Goal: Information Seeking & Learning: Learn about a topic

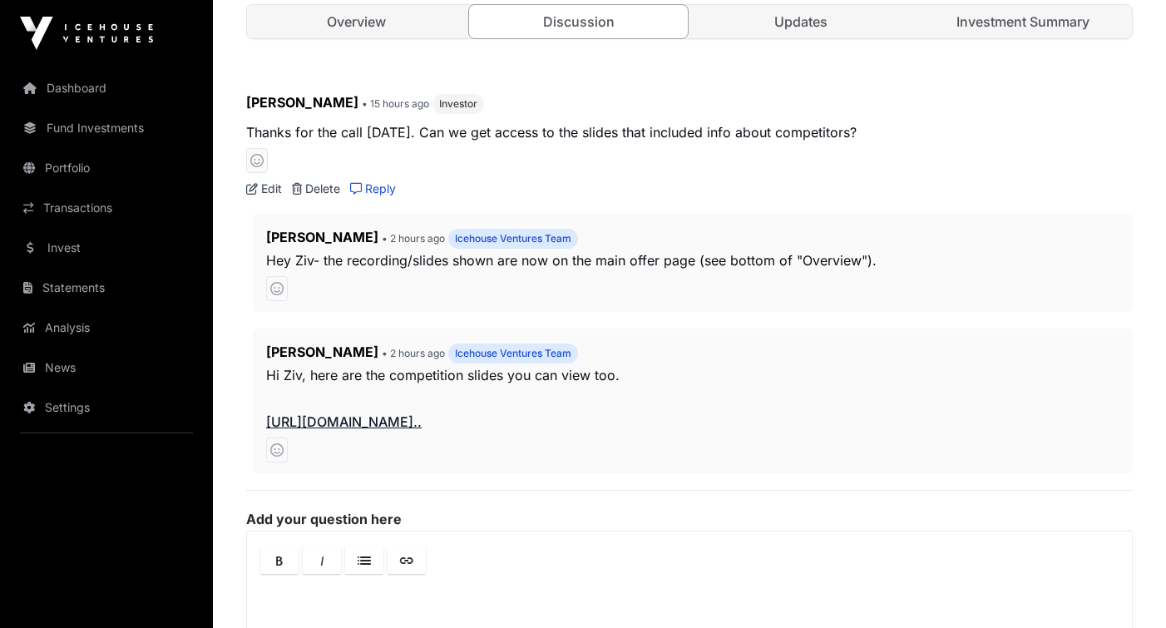
scroll to position [638, 0]
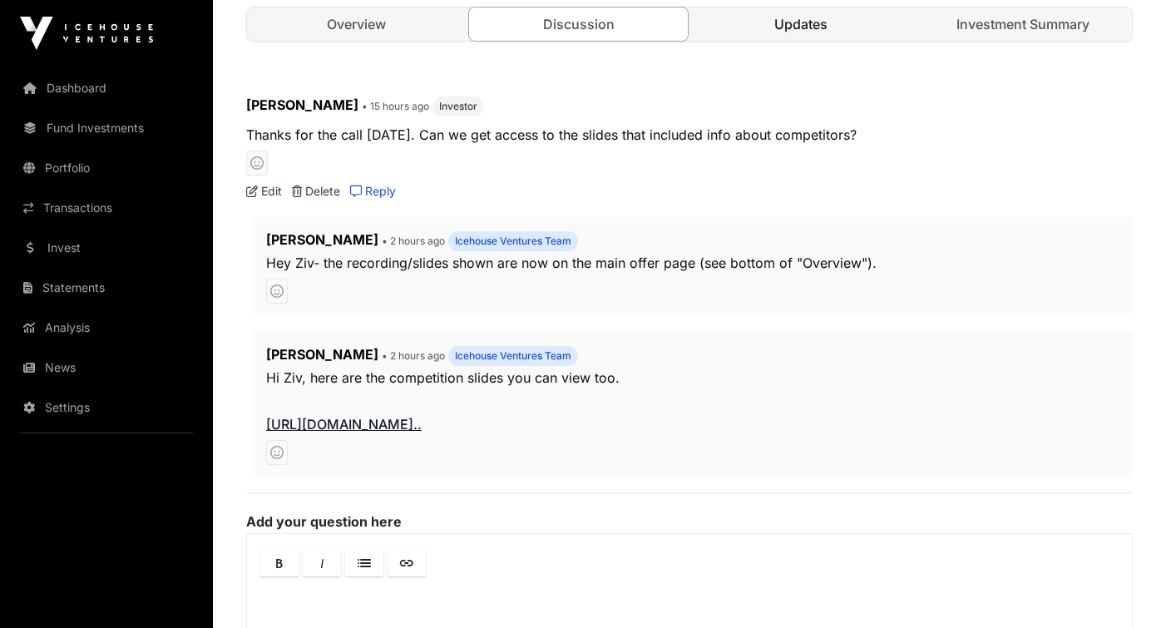
click at [795, 22] on link "Updates" at bounding box center [800, 23] width 219 height 33
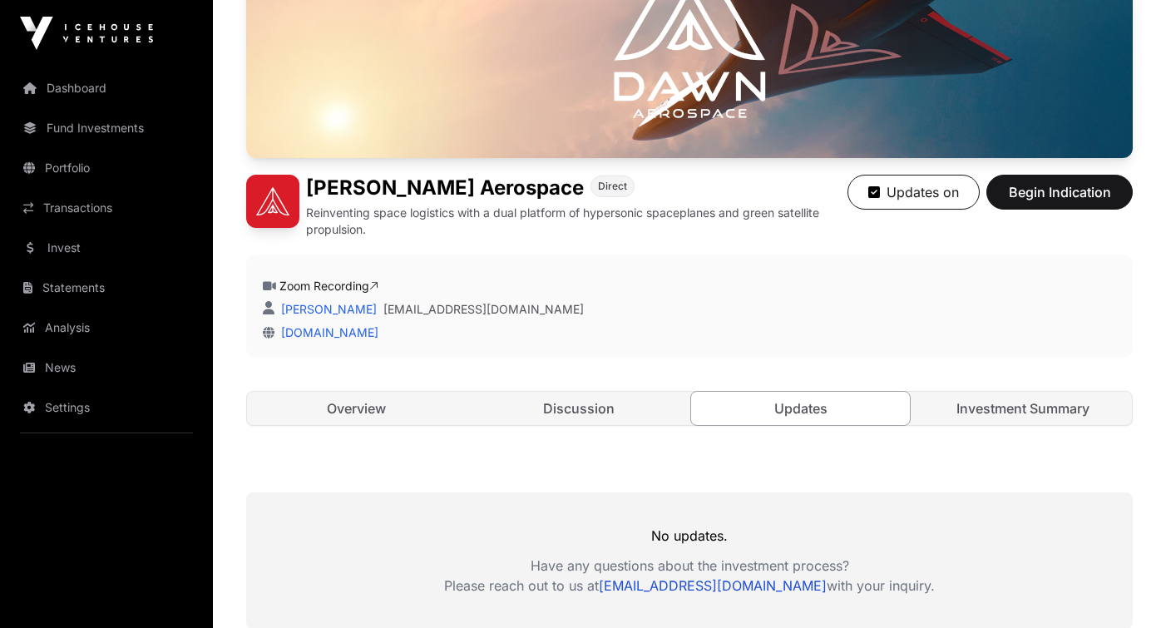
scroll to position [244, 0]
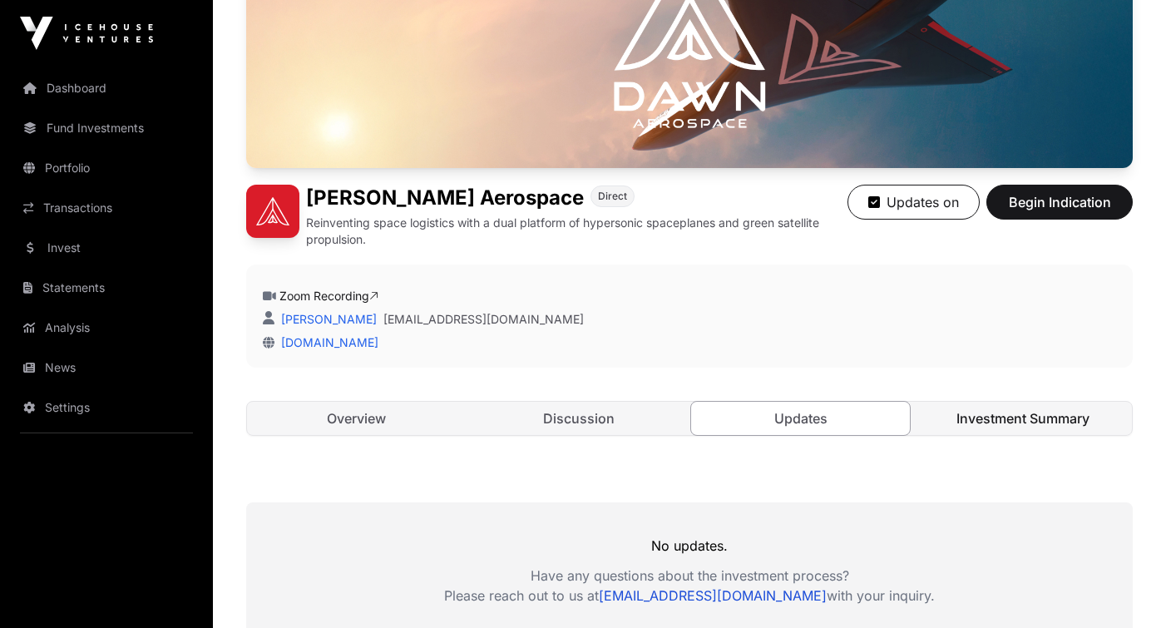
click at [1009, 426] on link "Investment Summary" at bounding box center [1022, 418] width 219 height 33
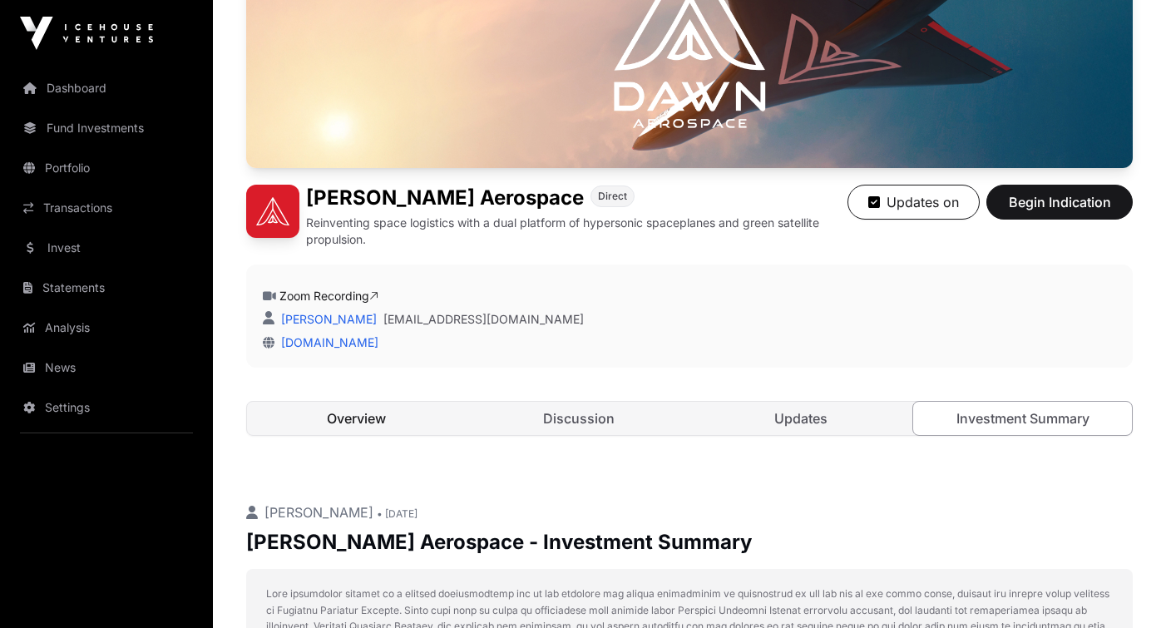
click at [362, 406] on link "Overview" at bounding box center [356, 418] width 219 height 33
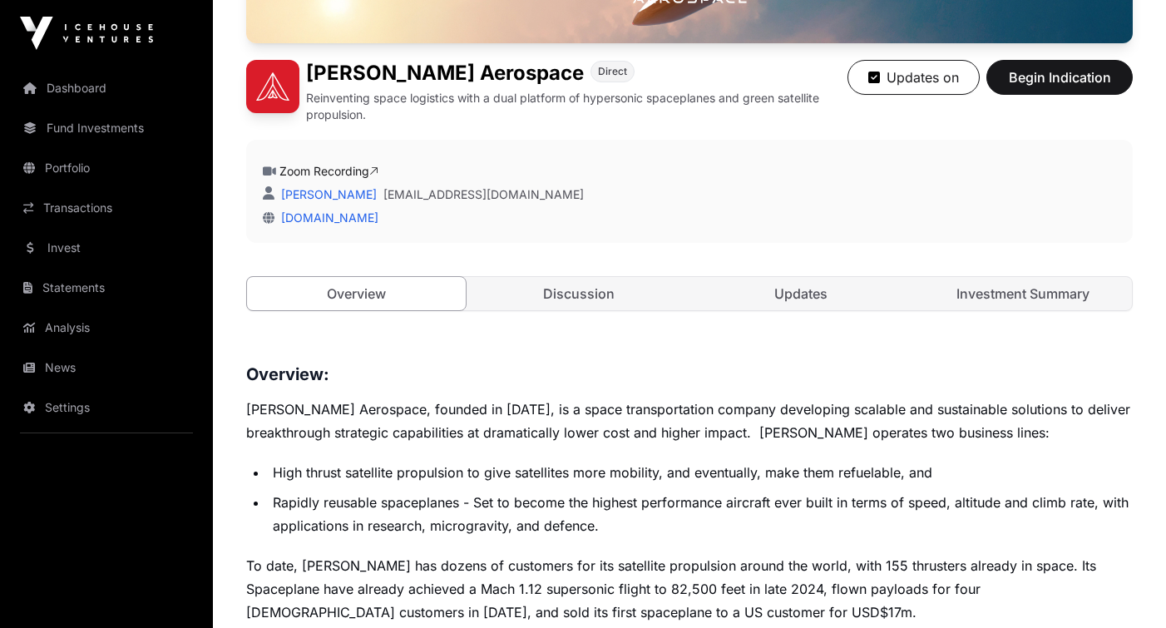
scroll to position [366, 0]
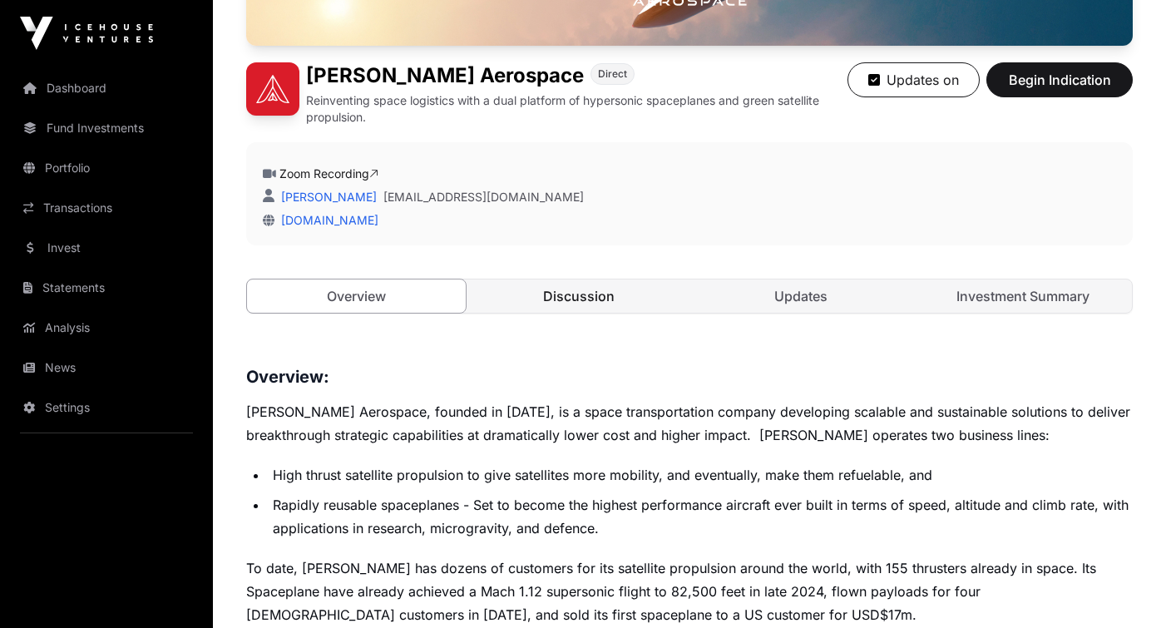
click at [559, 288] on link "Discussion" at bounding box center [578, 295] width 219 height 33
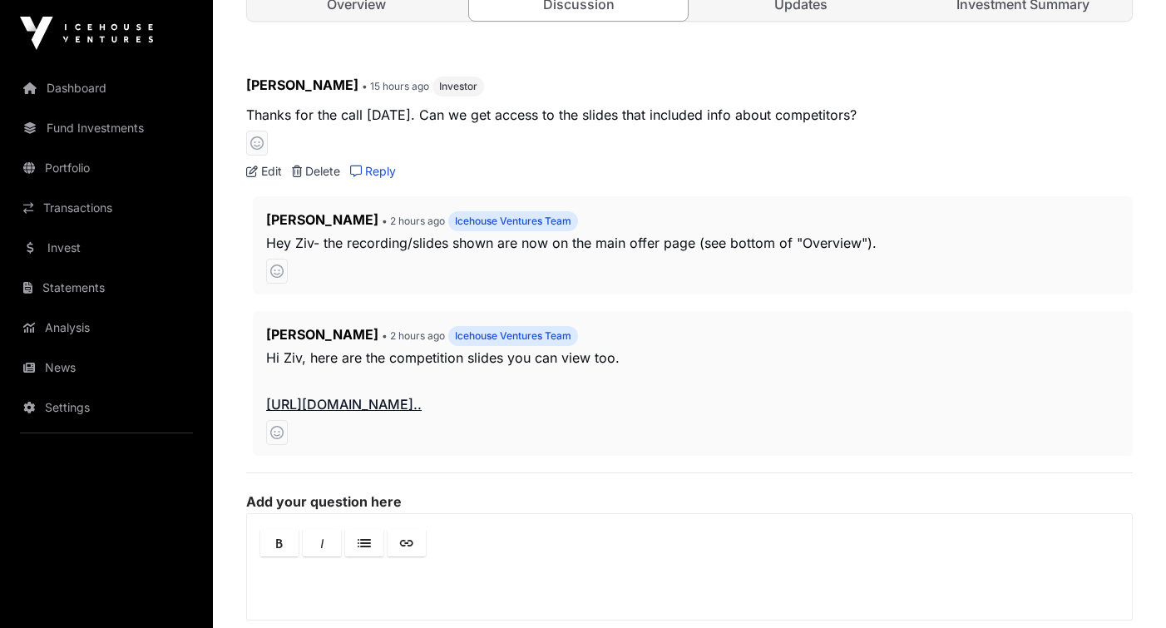
scroll to position [668, 0]
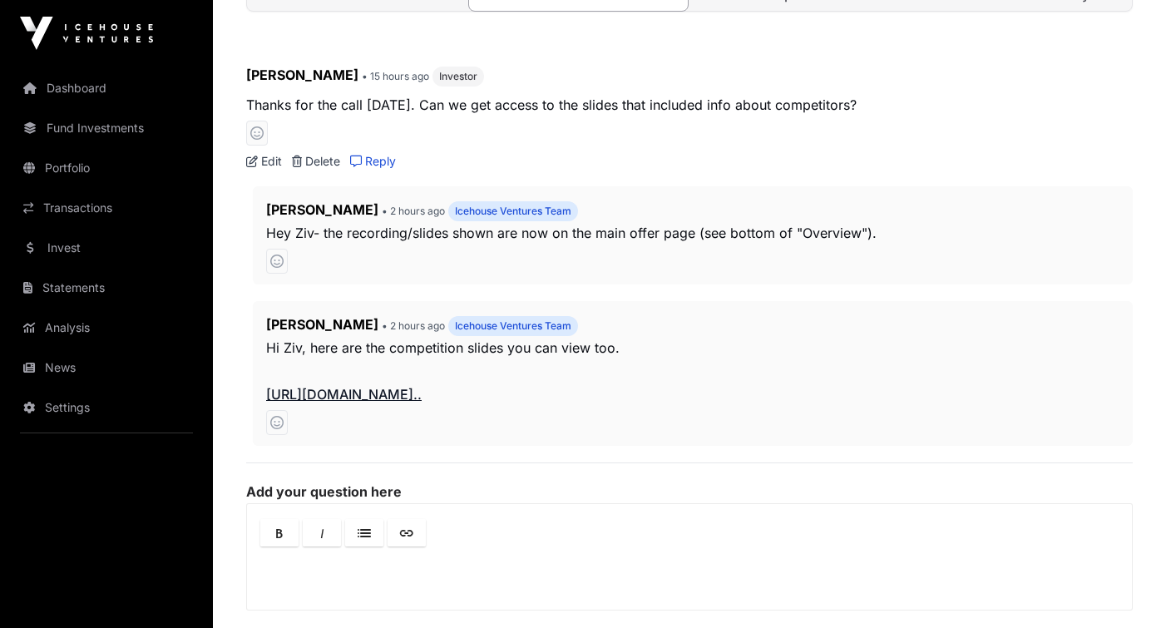
click at [274, 258] on icon at bounding box center [276, 260] width 13 height 13
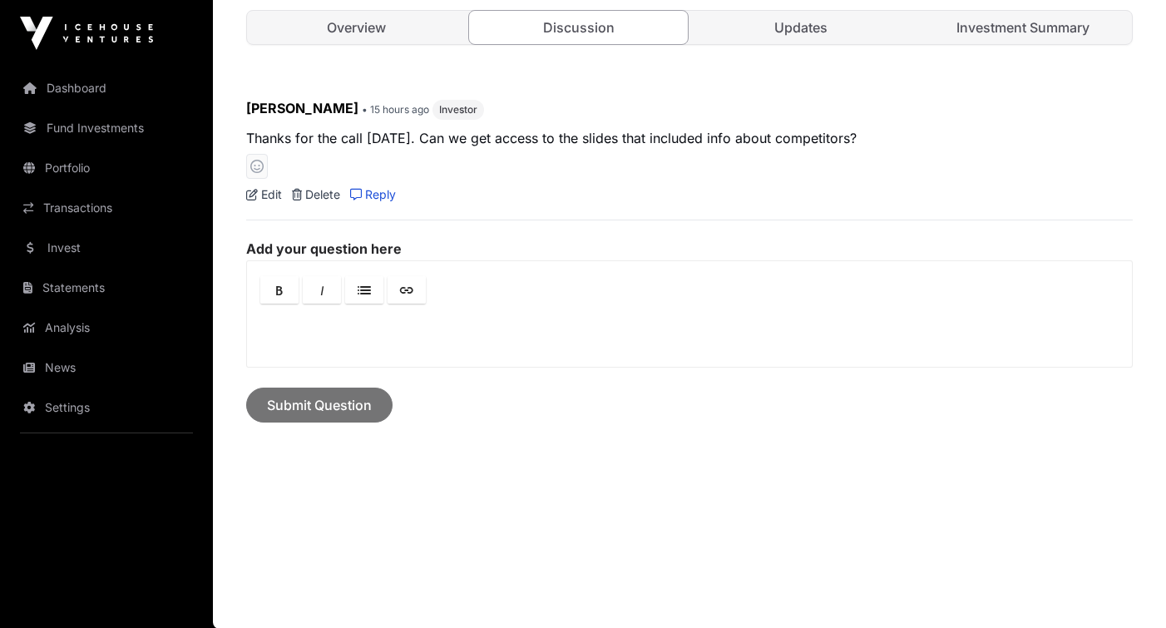
click at [256, 163] on icon at bounding box center [256, 166] width 13 height 13
click at [538, 28] on link "Discussion" at bounding box center [578, 27] width 220 height 35
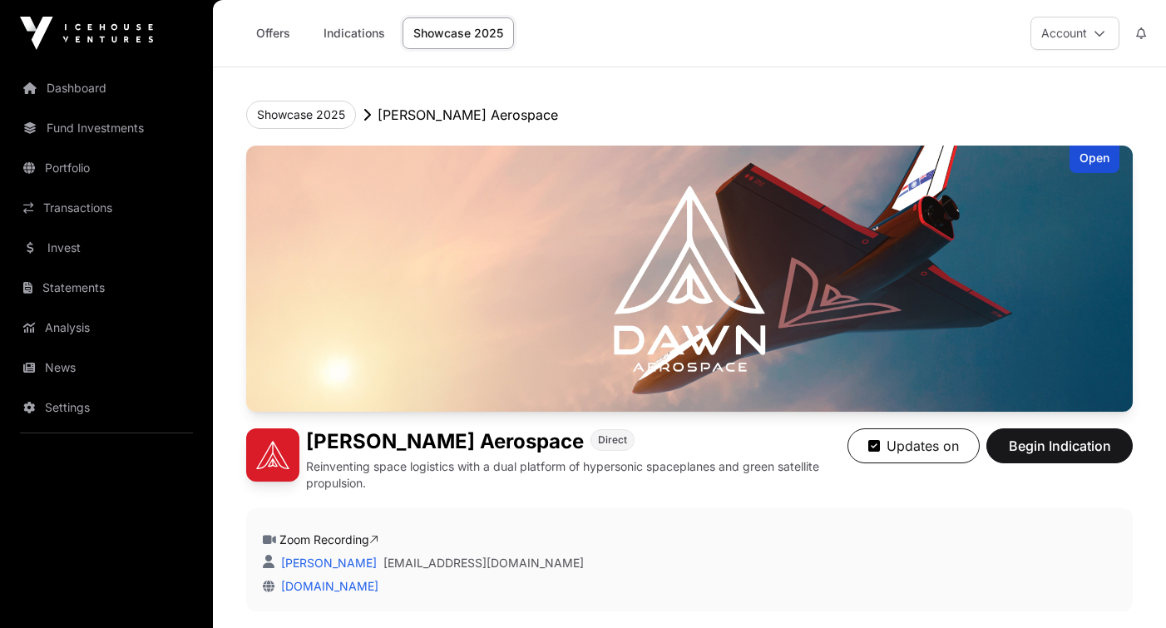
scroll to position [634, 0]
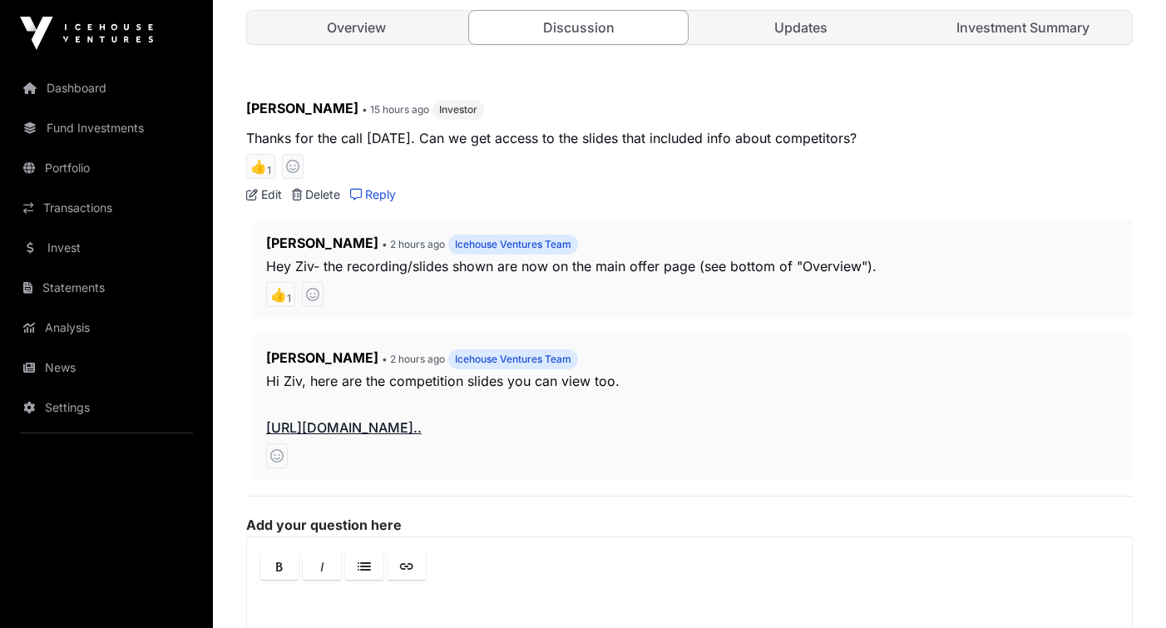
click at [274, 456] on icon at bounding box center [276, 455] width 13 height 13
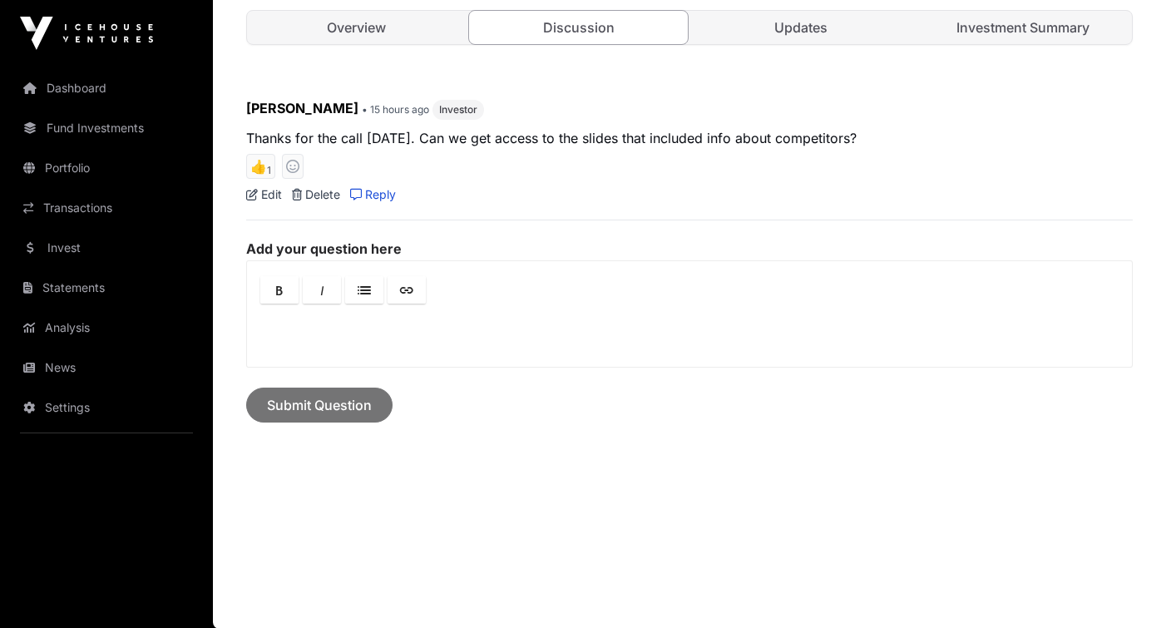
click at [259, 170] on span "👍 1" at bounding box center [260, 166] width 29 height 25
click at [529, 26] on link "Discussion" at bounding box center [578, 27] width 220 height 35
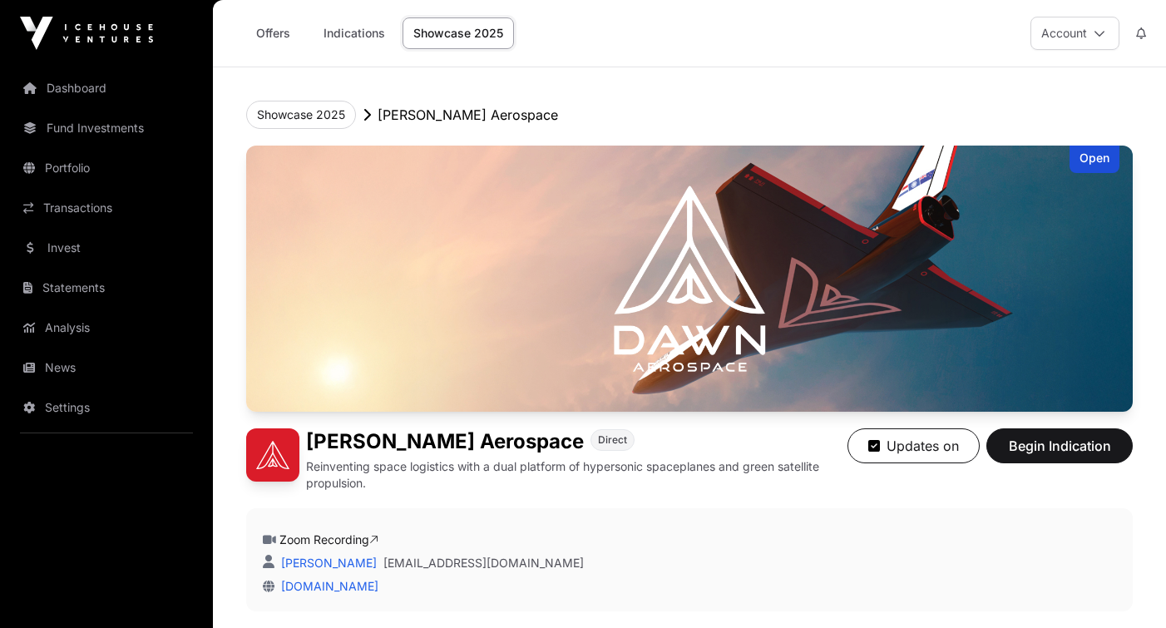
scroll to position [634, 0]
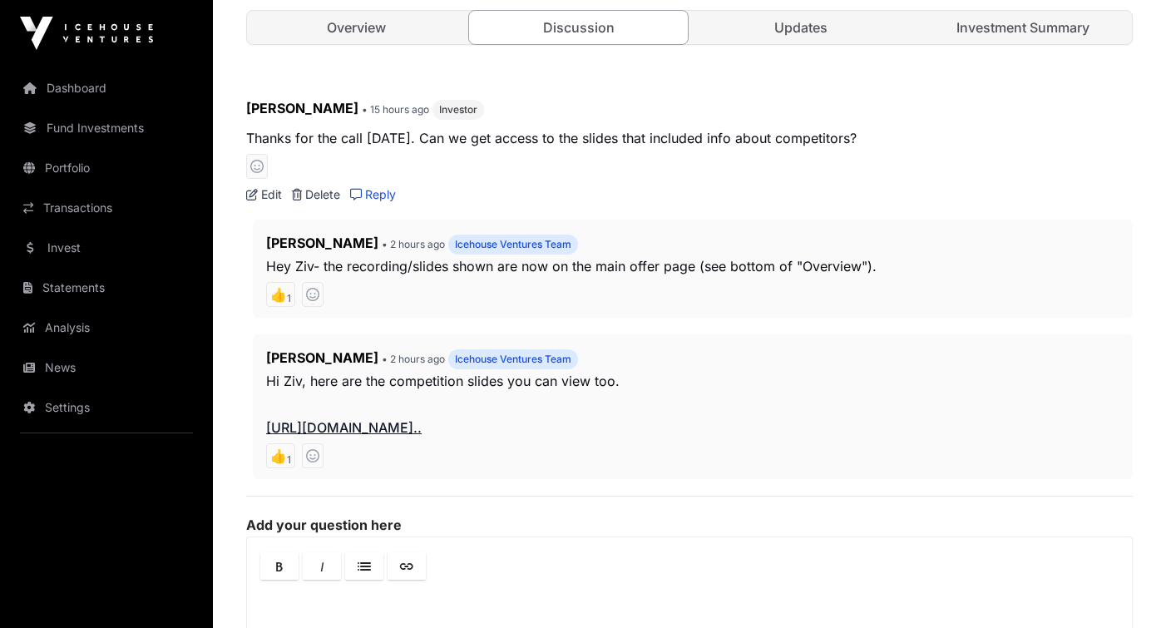
click at [421, 424] on link "[URL][DOMAIN_NAME].." at bounding box center [343, 427] width 155 height 17
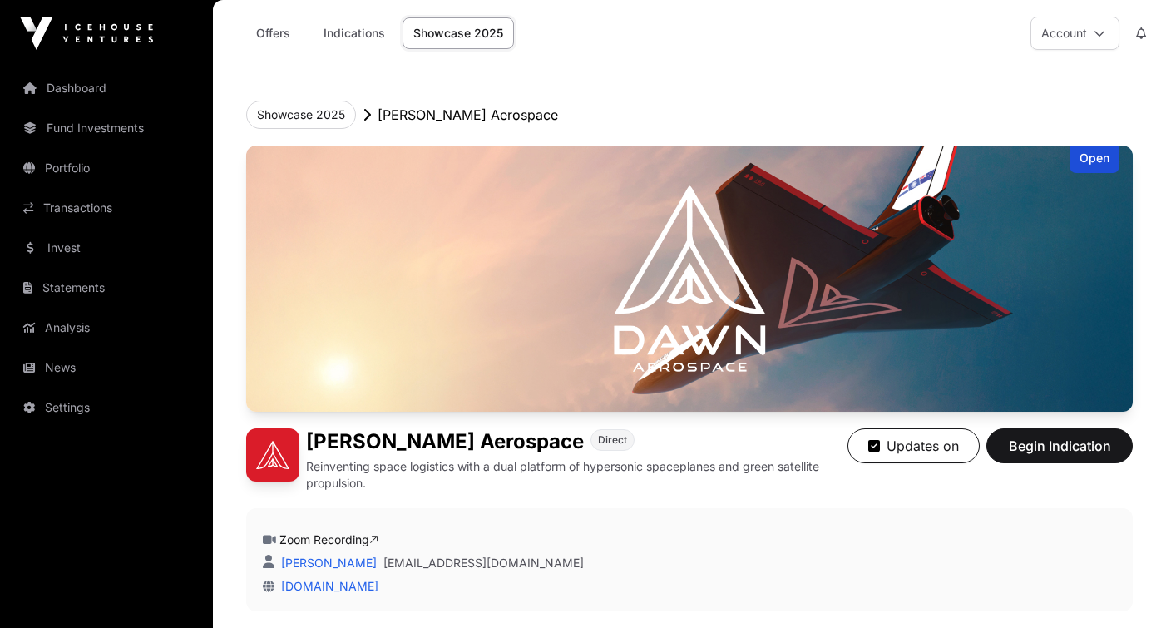
scroll to position [634, 0]
